Goal: Task Accomplishment & Management: Manage account settings

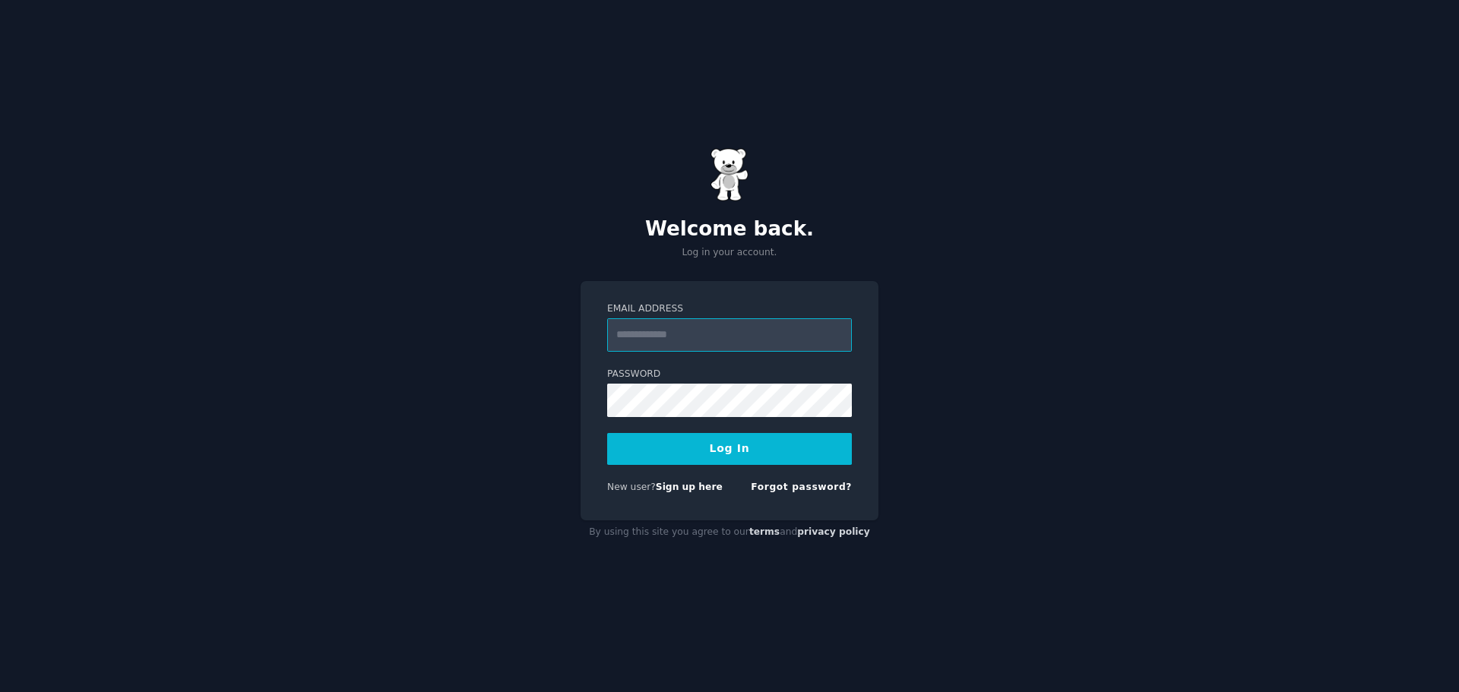
type input "**********"
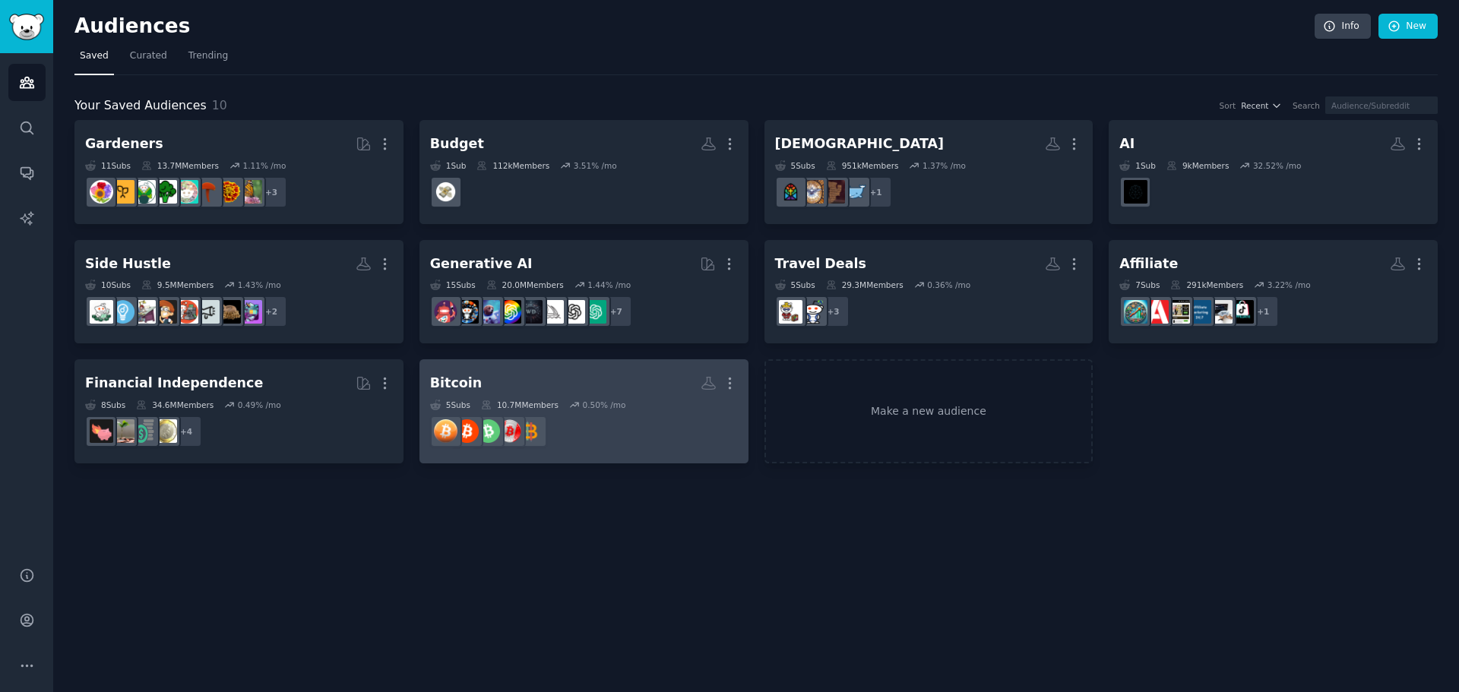
click at [465, 381] on div "Bitcoin" at bounding box center [456, 383] width 52 height 19
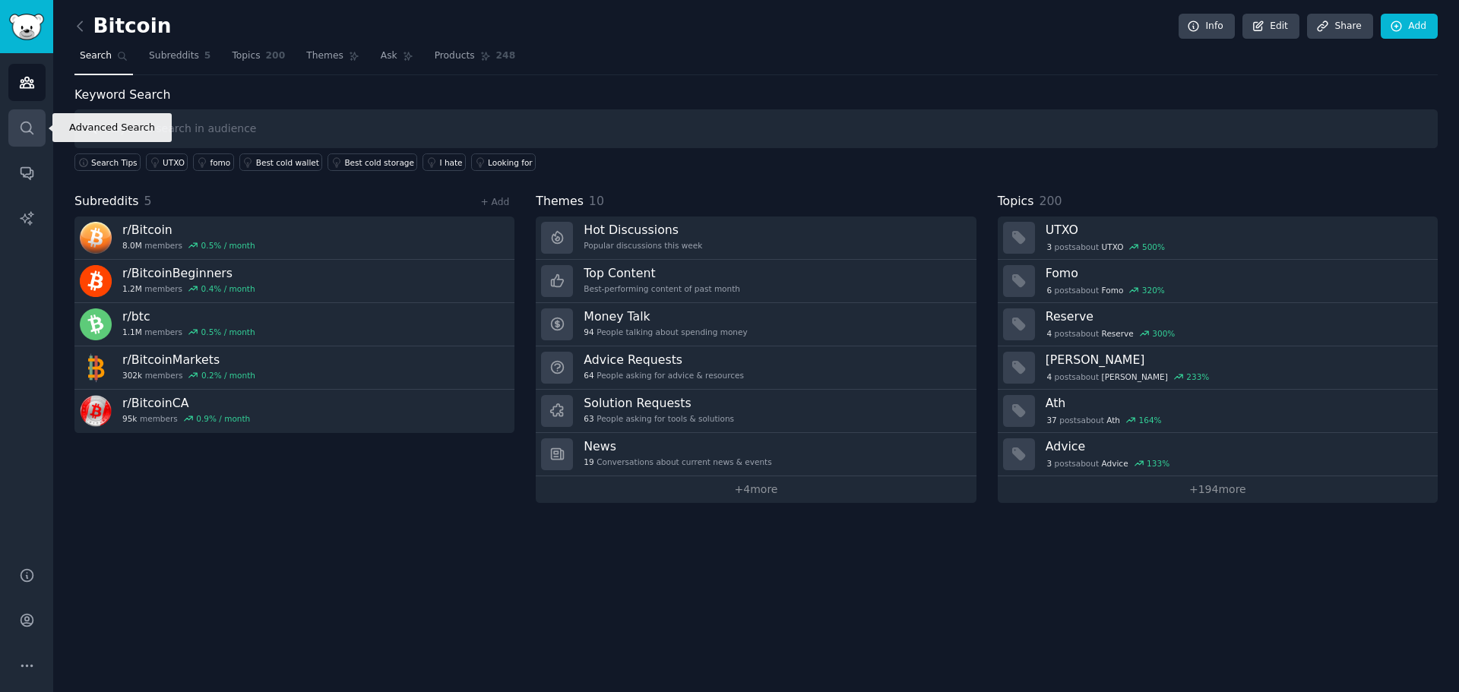
click at [25, 132] on icon "Sidebar" at bounding box center [27, 128] width 12 height 12
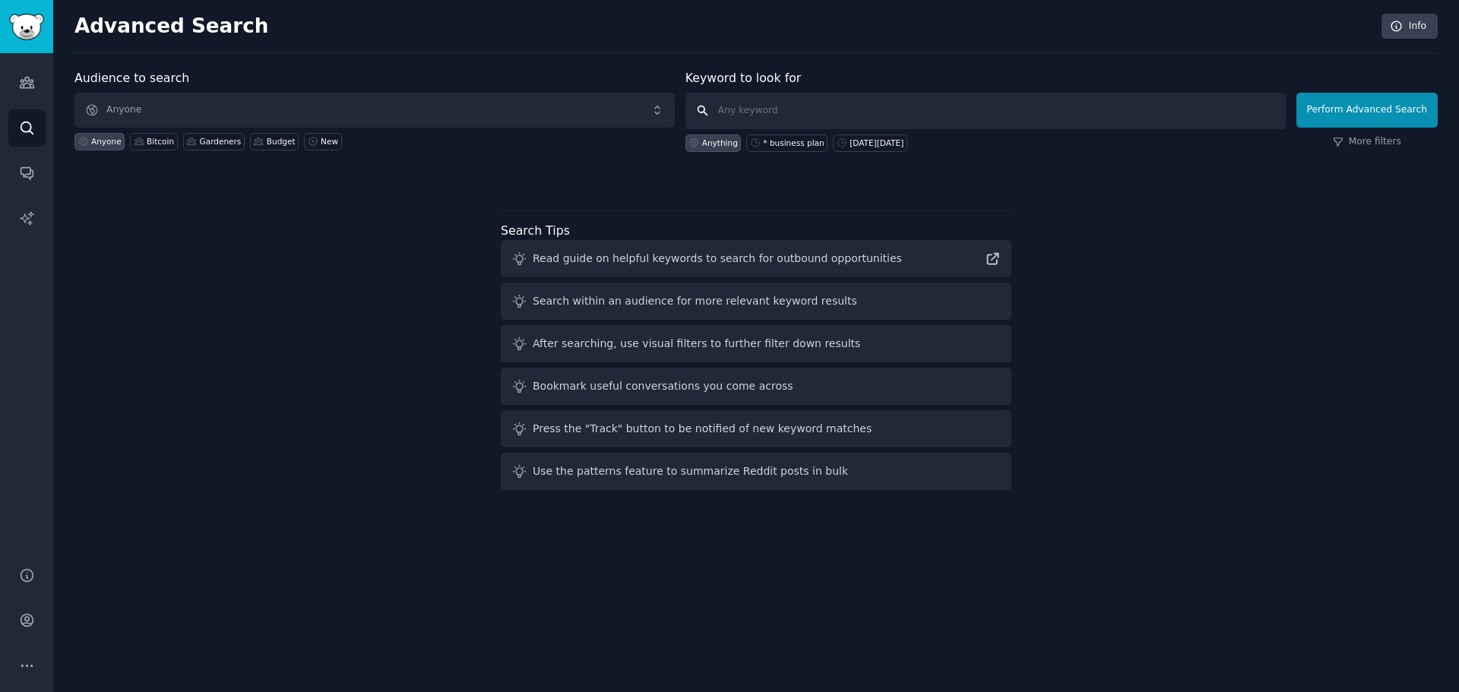
click at [912, 116] on input "text" at bounding box center [985, 111] width 600 height 36
type input "Bitcoin"
click at [1399, 110] on button "Perform Advanced Search" at bounding box center [1366, 110] width 141 height 35
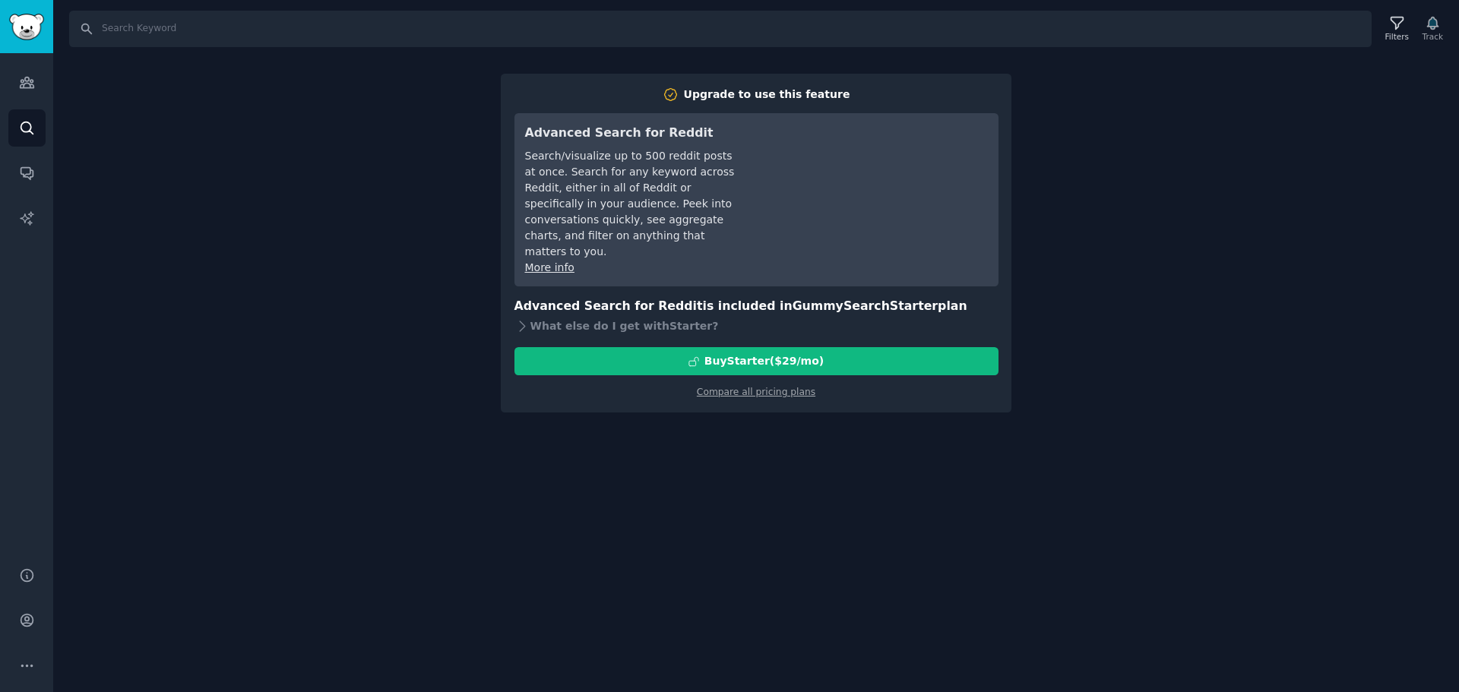
click at [1040, 347] on div "Search Filters Track Upgrade to use this feature Advanced Search for Reddit Sea…" at bounding box center [756, 346] width 1406 height 692
click at [25, 619] on icon "Sidebar" at bounding box center [27, 621] width 12 height 12
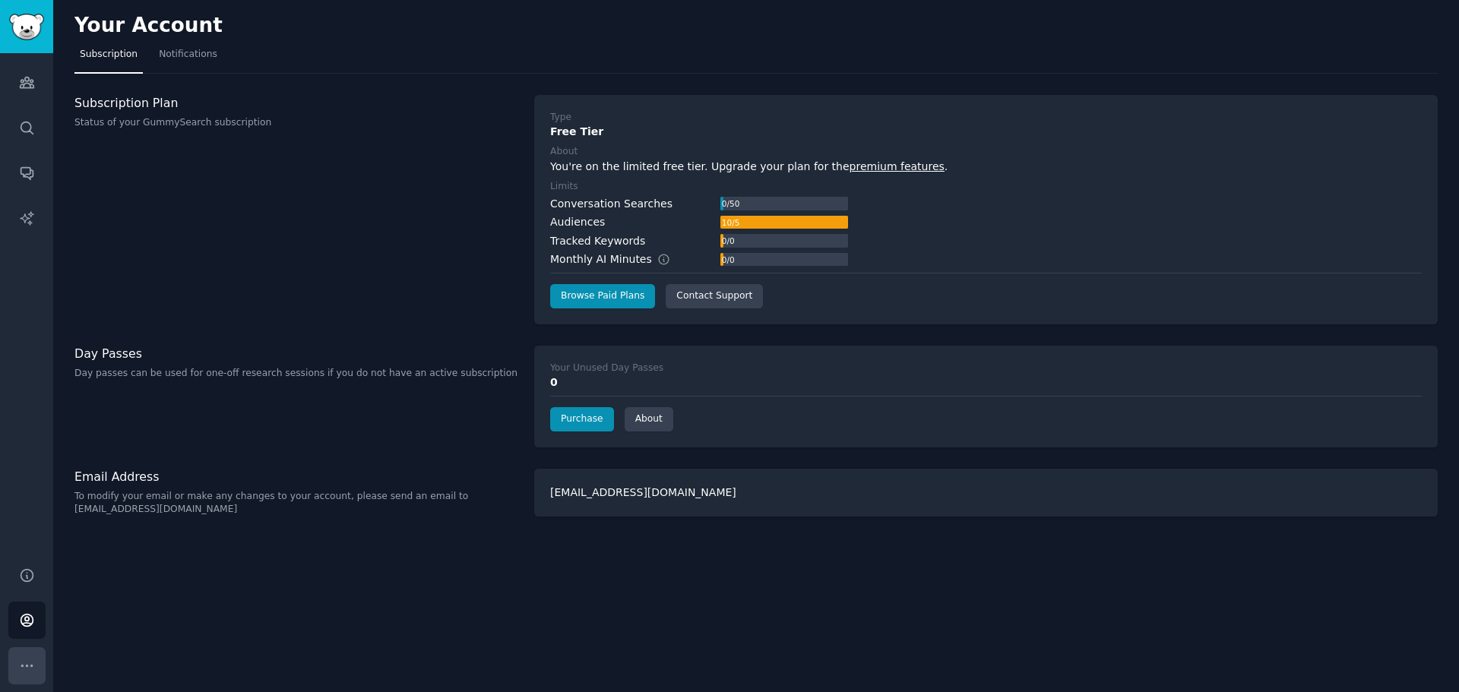
click at [24, 671] on icon "Sidebar" at bounding box center [27, 666] width 16 height 16
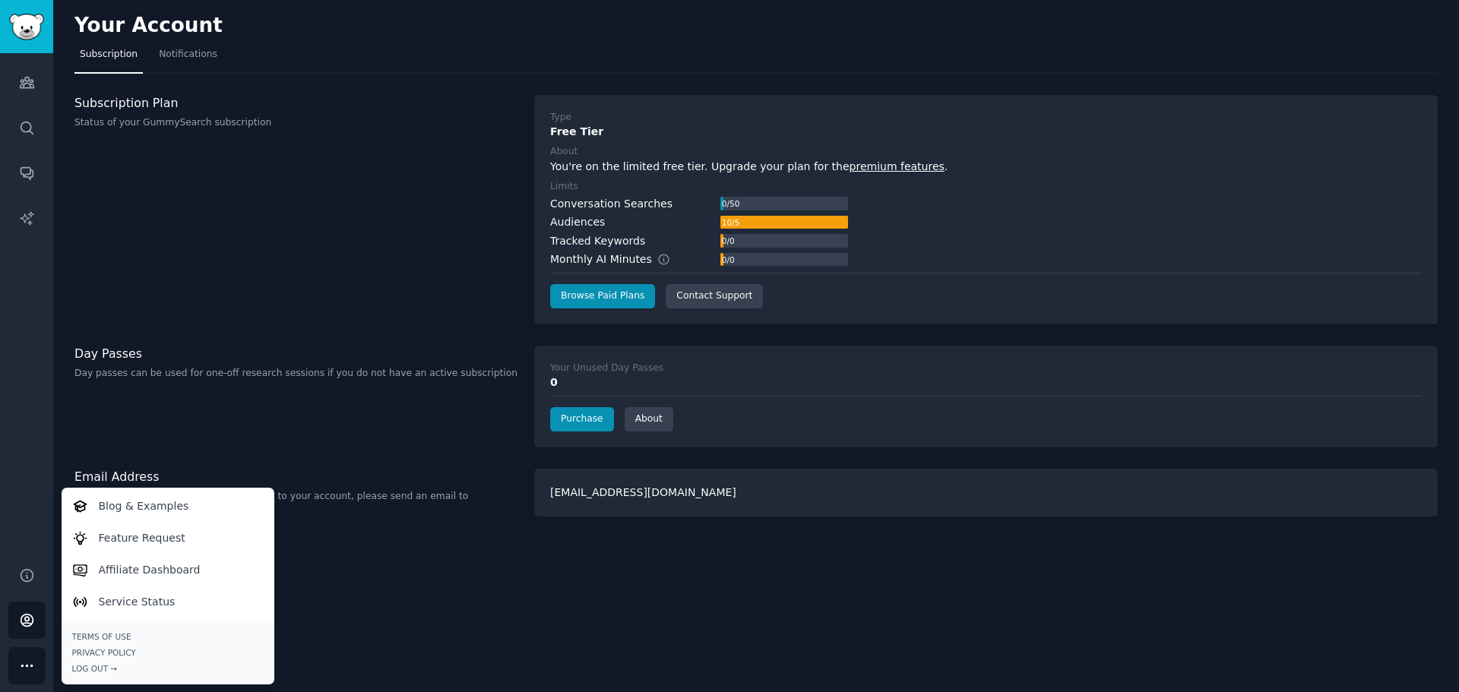
click at [321, 547] on div "Your Account Subscription Notifications Subscription Plan Status of your GummyS…" at bounding box center [756, 346] width 1406 height 692
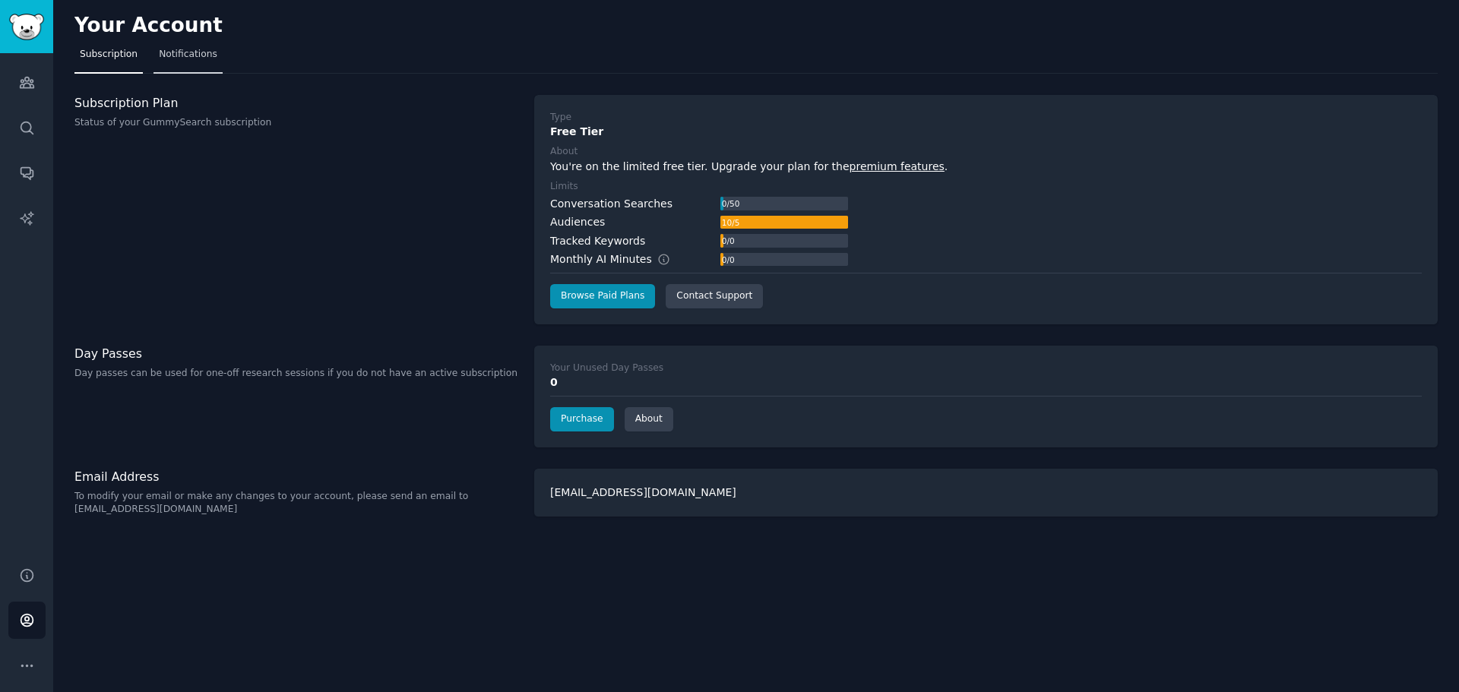
click at [165, 46] on link "Notifications" at bounding box center [187, 58] width 69 height 31
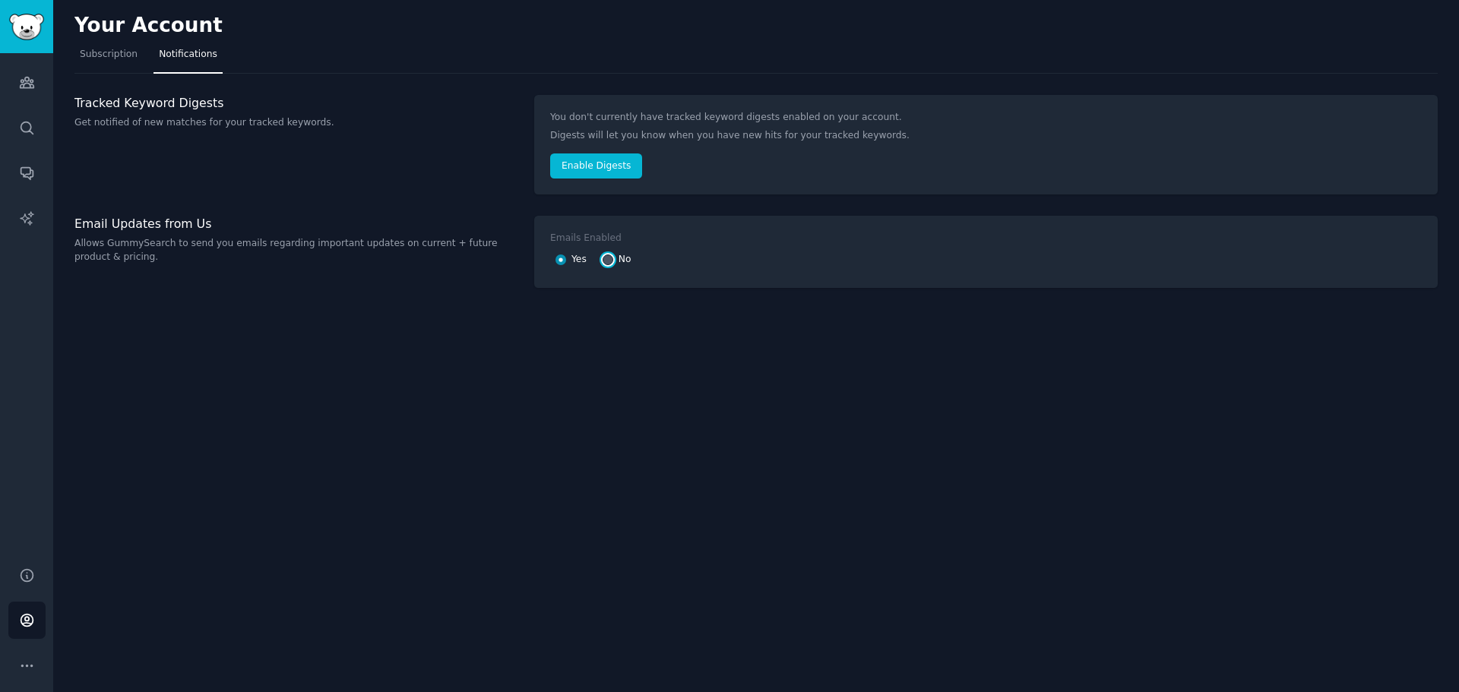
click at [603, 261] on input "No" at bounding box center [608, 260] width 11 height 11
radio input "false"
radio input "true"
click at [32, 673] on icon "Sidebar" at bounding box center [27, 666] width 16 height 16
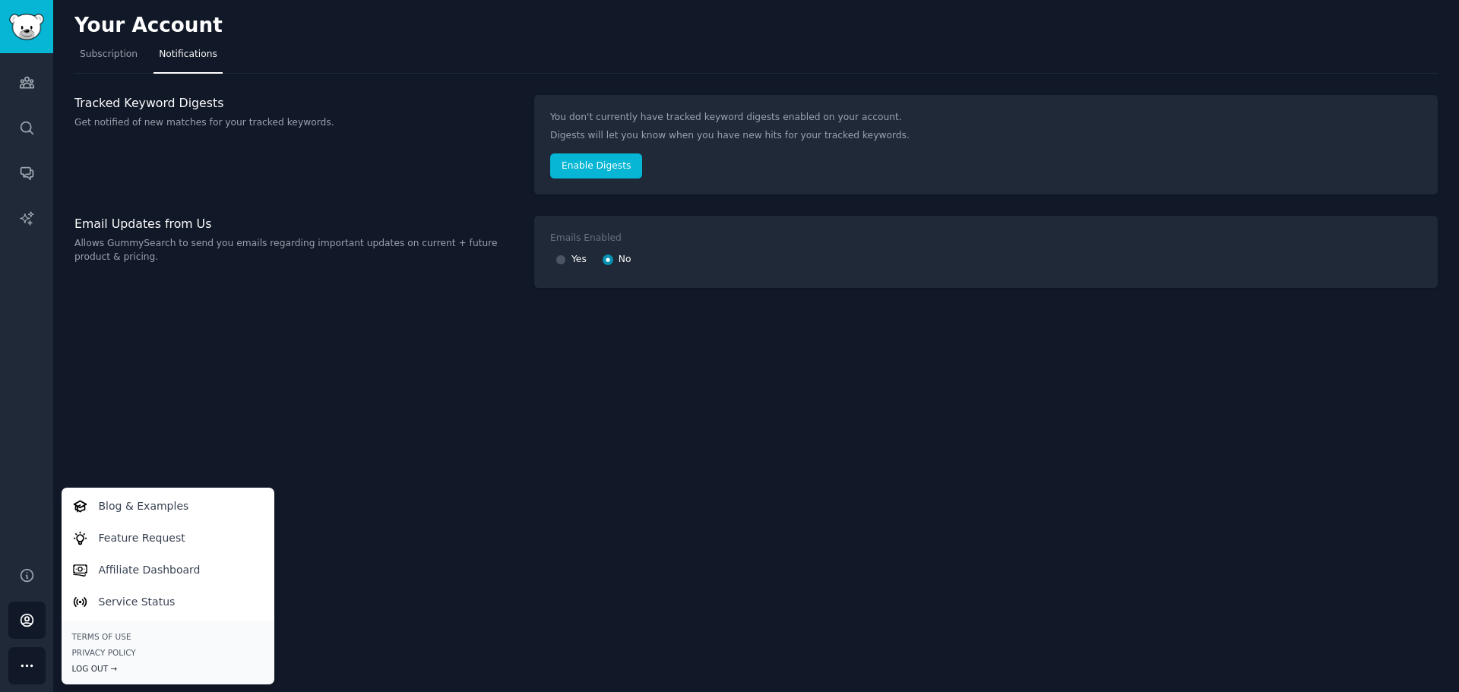
click at [90, 664] on div "Log Out →" at bounding box center [167, 668] width 191 height 11
